Goal: Check status: Check status

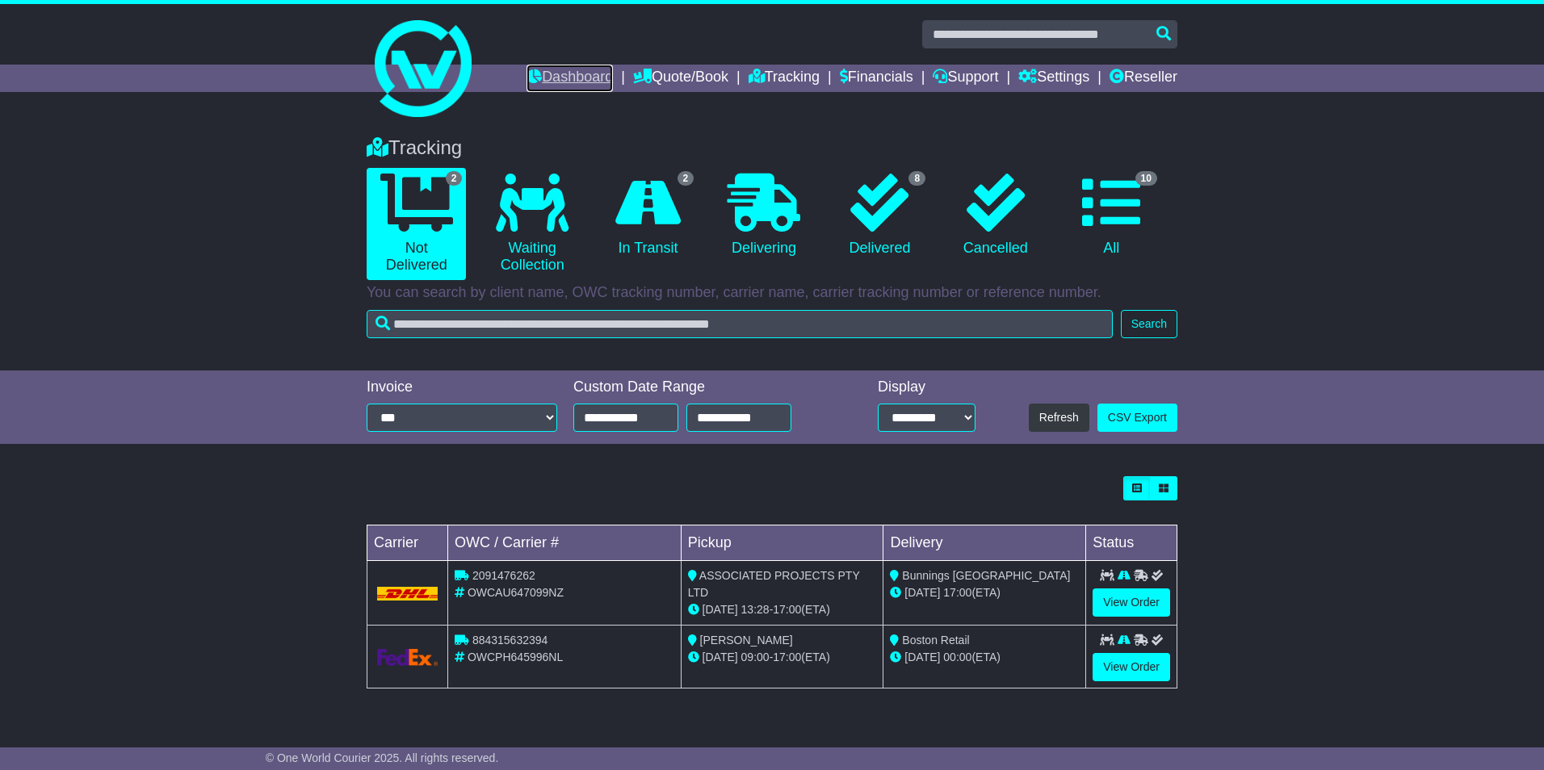
click at [563, 69] on link "Dashboard" at bounding box center [569, 78] width 86 height 27
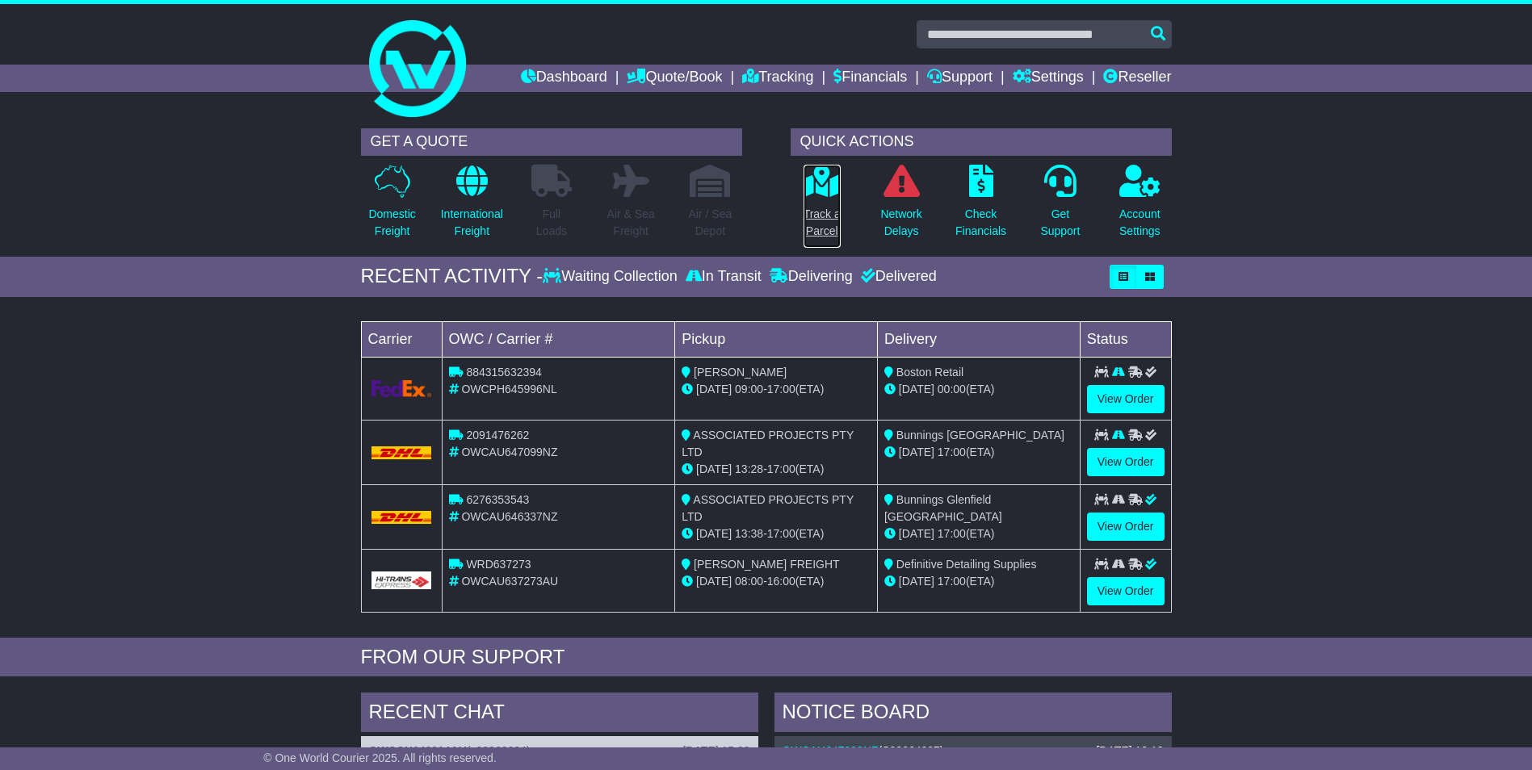
click at [816, 211] on p "Track a Parcel" at bounding box center [821, 223] width 37 height 34
